Goal: Complete application form

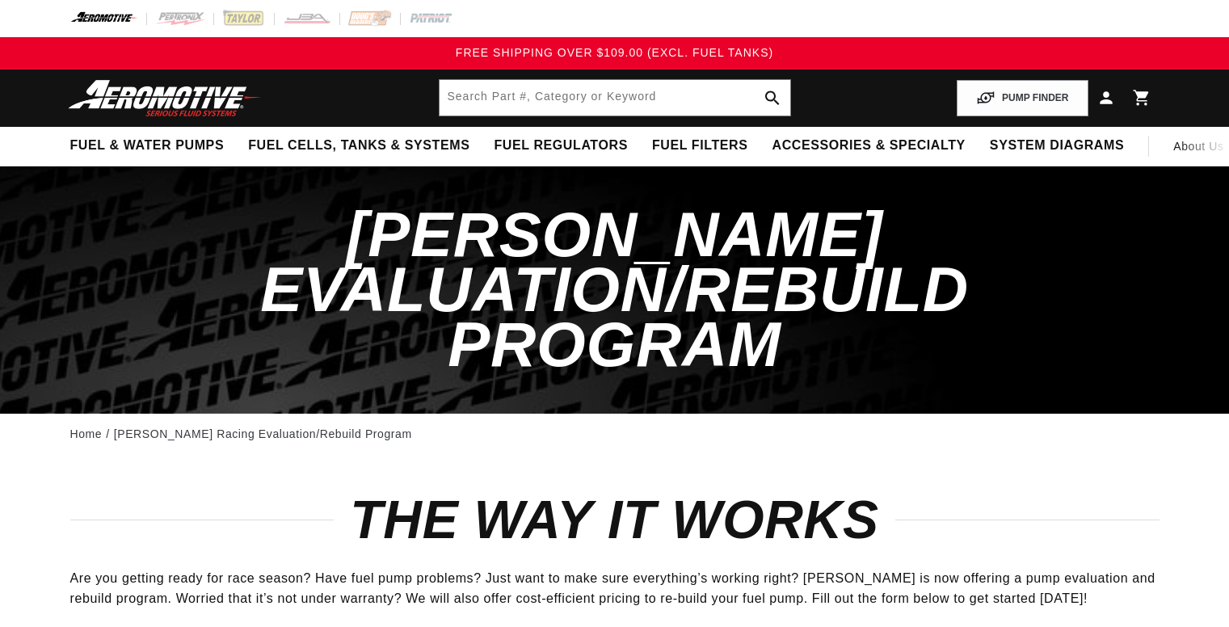
select select "[US_STATE]"
select select "Wholesale Dealer (e.g., Summit, JEGS, etc.)"
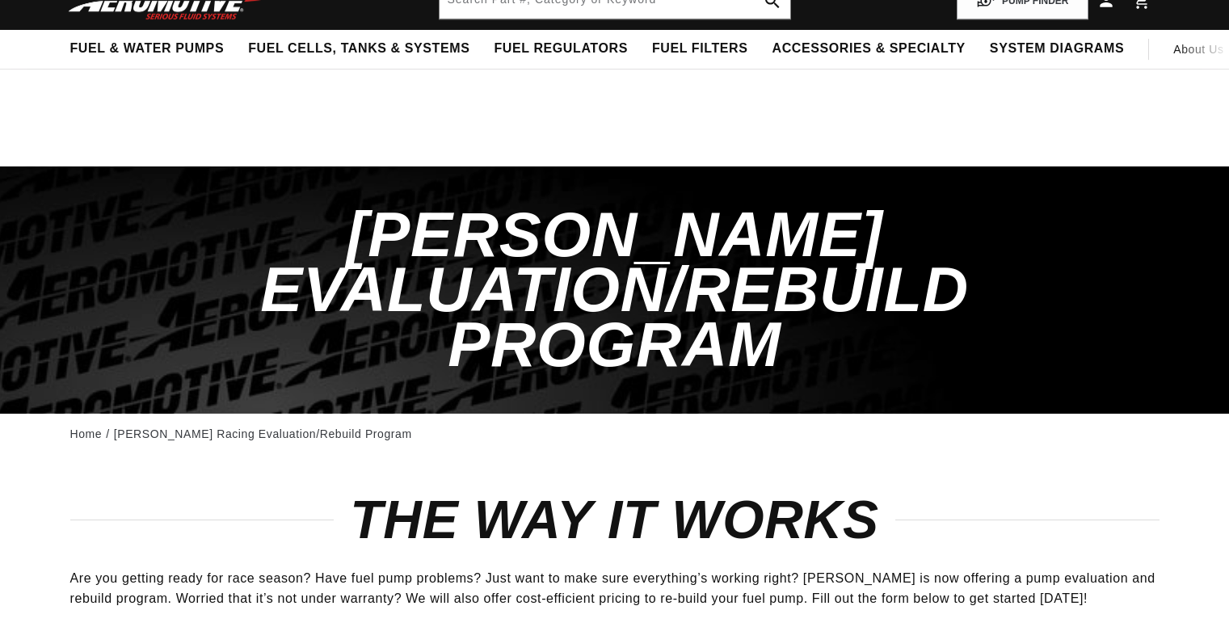
select select "[US_STATE]"
select select "Wholesale Dealer (e.g., Summit, JEGS, etc.)"
